Goal: Task Accomplishment & Management: Use online tool/utility

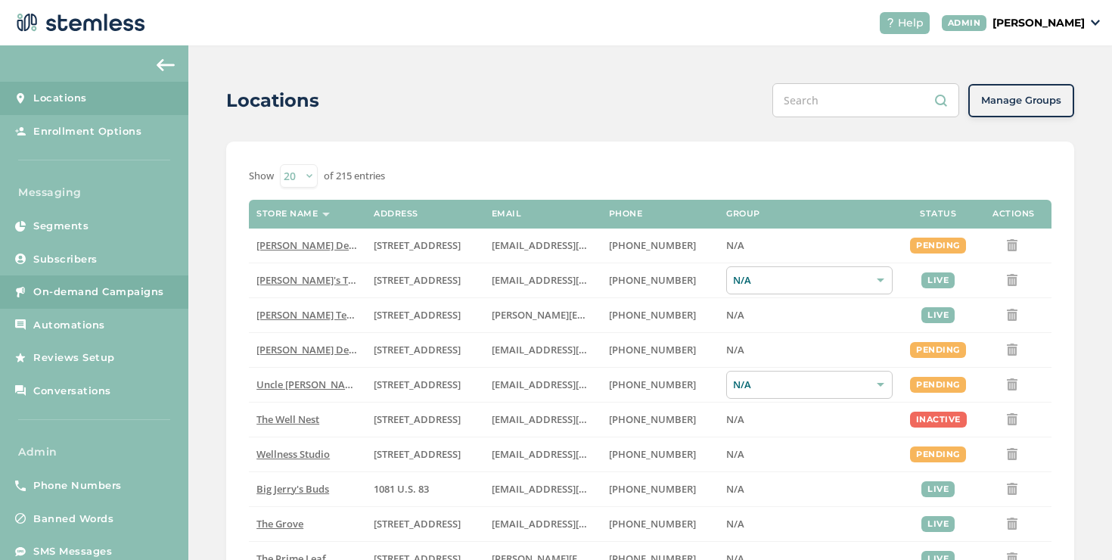
click at [163, 307] on link "On-demand Campaigns" at bounding box center [94, 291] width 188 height 33
click at [160, 300] on link "On-demand Campaigns" at bounding box center [94, 291] width 188 height 33
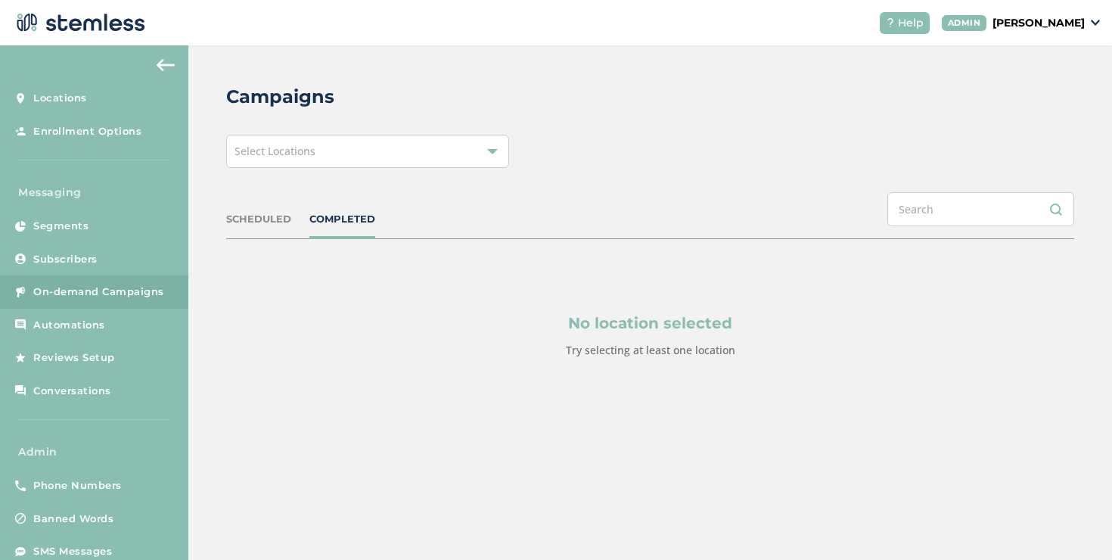
click at [365, 141] on div "Select Locations" at bounding box center [367, 151] width 283 height 33
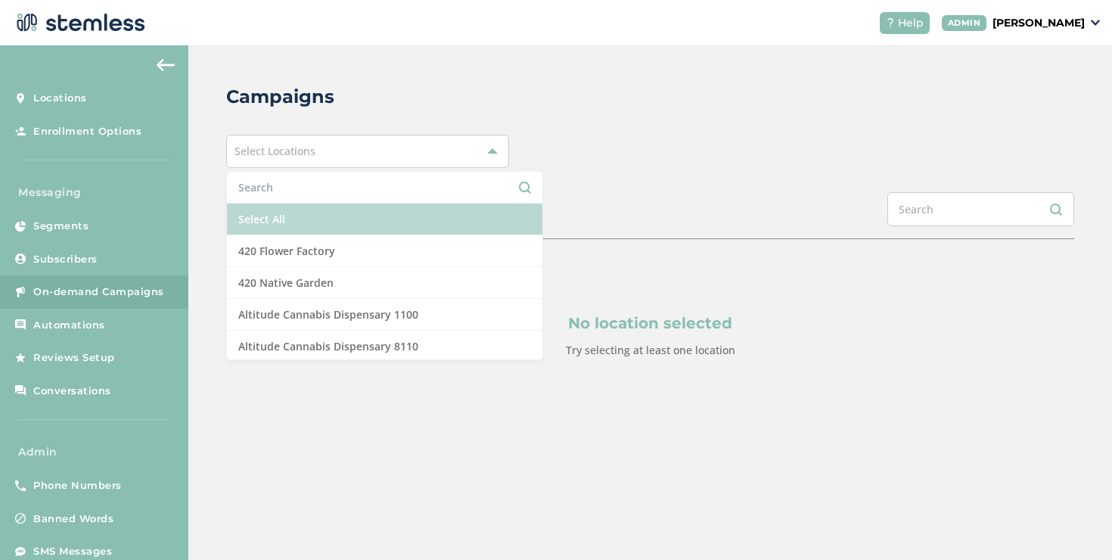
click at [312, 211] on li "Select All" at bounding box center [384, 219] width 315 height 32
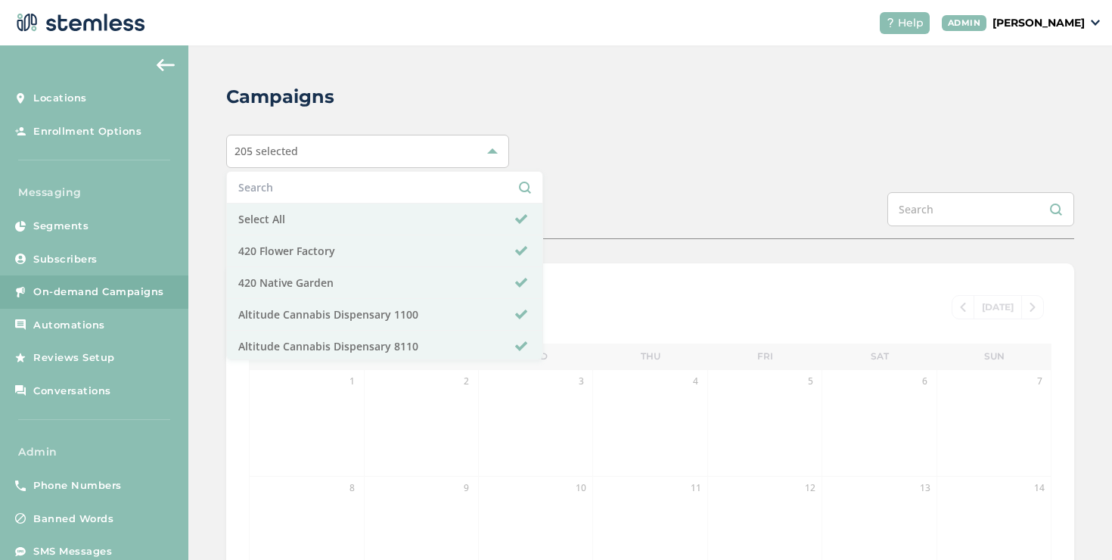
click at [576, 181] on div "Campaigns 205 selected Select All 420 Flower Factory 420 Native Garden Altitude…" at bounding box center [650, 504] width 924 height 918
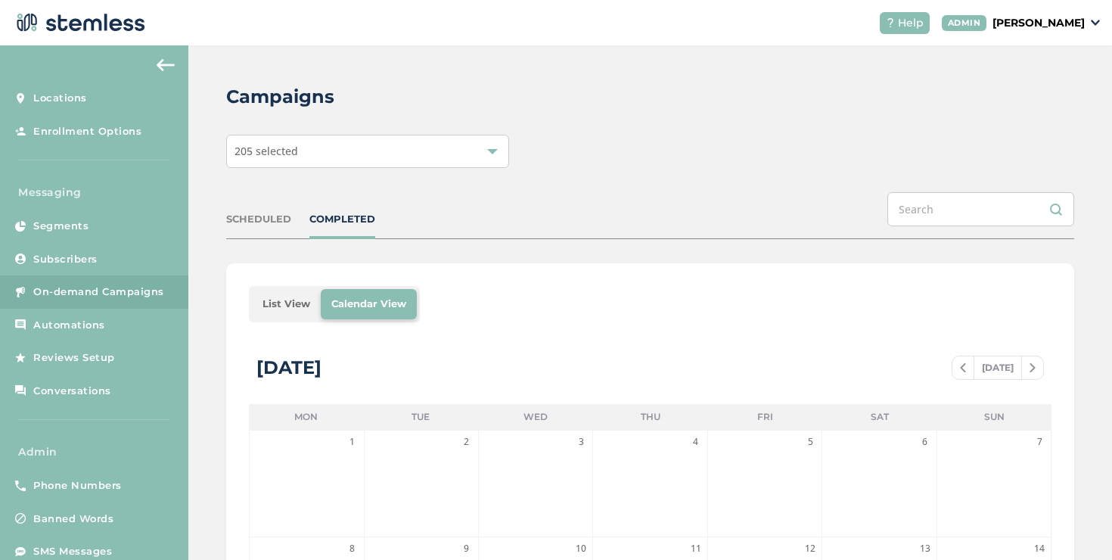
click at [639, 247] on div "Campaigns 205 selected SCHEDULED COMPLETED List View Calendar View [DATE] [DATE…" at bounding box center [650, 534] width 924 height 979
click at [604, 251] on div "Campaigns 205 selected SCHEDULED COMPLETED List View Calendar View [DATE] [DATE…" at bounding box center [650, 534] width 924 height 979
click at [303, 308] on li "List View" at bounding box center [286, 304] width 69 height 30
